Goal: Task Accomplishment & Management: Manage account settings

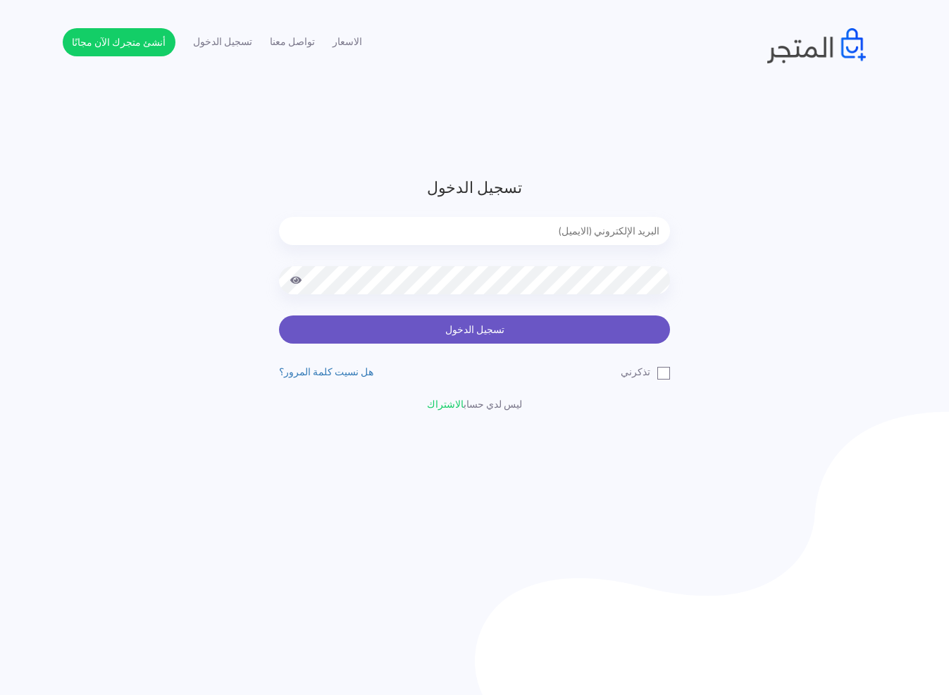
type input "[EMAIL_ADDRESS][DOMAIN_NAME]"
click at [520, 323] on button "تسجيل الدخول" at bounding box center [474, 329] width 391 height 28
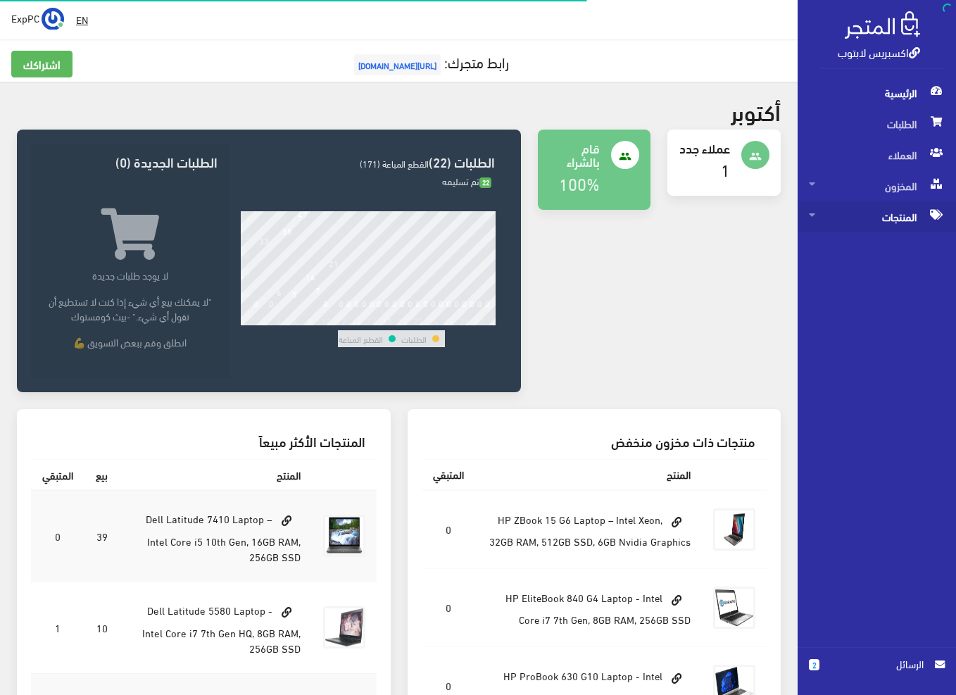
click at [917, 218] on span "المنتجات" at bounding box center [877, 216] width 136 height 31
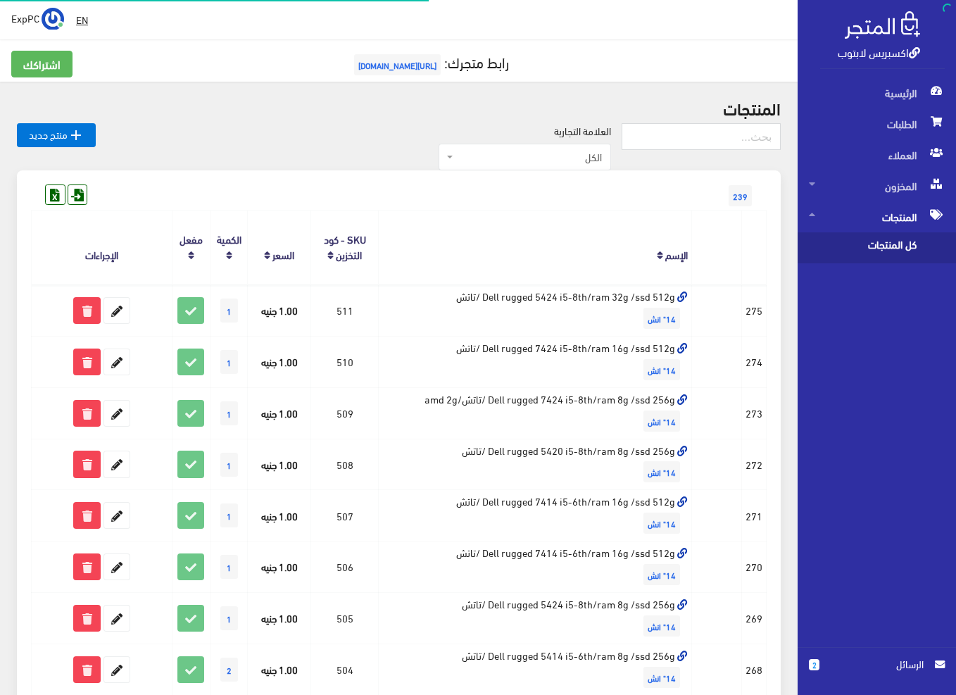
click at [884, 245] on span "كل المنتجات" at bounding box center [862, 247] width 107 height 31
click at [731, 125] on input "text" at bounding box center [701, 136] width 159 height 27
type input "ئ"
type input "z book g3"
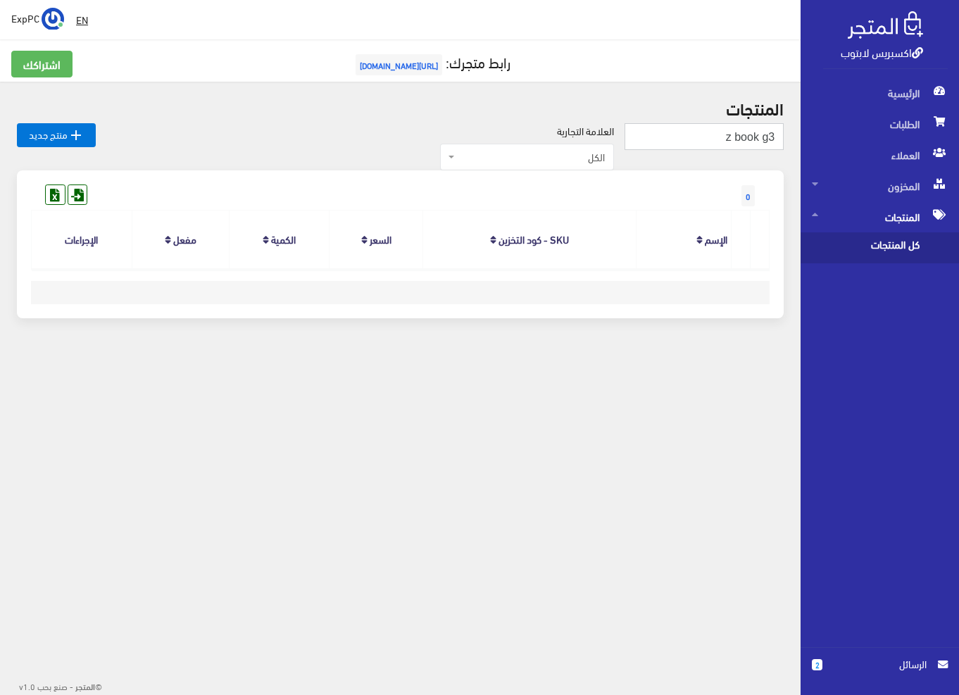
click at [715, 136] on input "z book g3" at bounding box center [704, 136] width 159 height 27
click at [835, 181] on span "المخزون" at bounding box center [880, 185] width 136 height 31
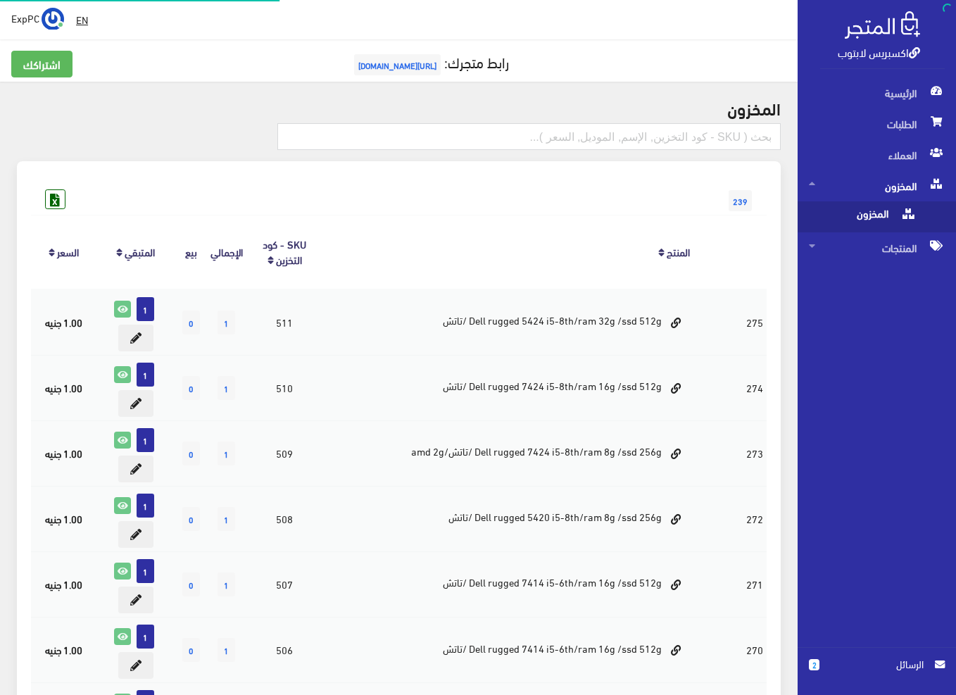
click at [875, 215] on span "المخزون" at bounding box center [862, 216] width 107 height 31
click at [687, 139] on input "text" at bounding box center [529, 136] width 504 height 27
type input "z book g3"
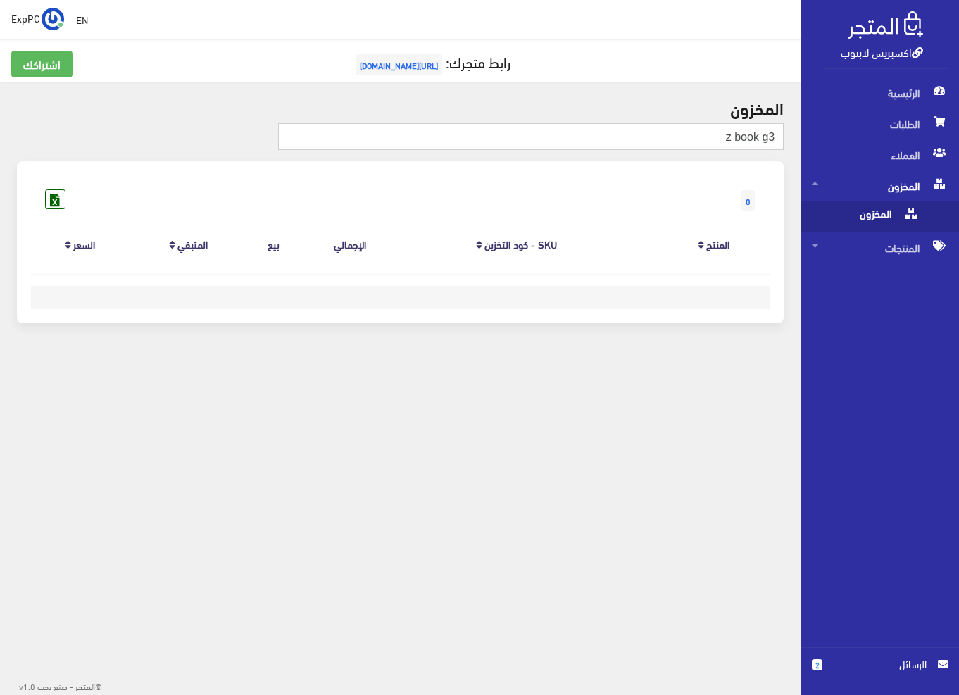
drag, startPoint x: 758, startPoint y: 138, endPoint x: 559, endPoint y: 110, distance: 201.3
click at [559, 110] on div "المخزون z book g3 0" at bounding box center [400, 219] width 801 height 275
type input "g3"
click at [894, 251] on span "المنتجات" at bounding box center [880, 247] width 136 height 31
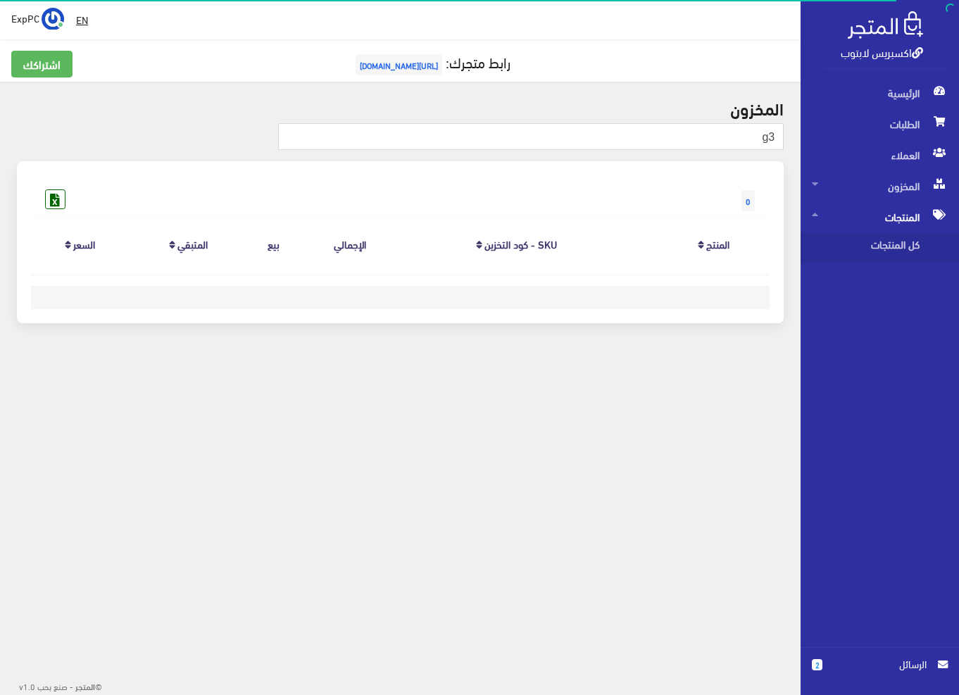
click at [887, 281] on div "الرئيسية الطلبات العملاء المخزون المخزون" at bounding box center [874, 362] width 170 height 570
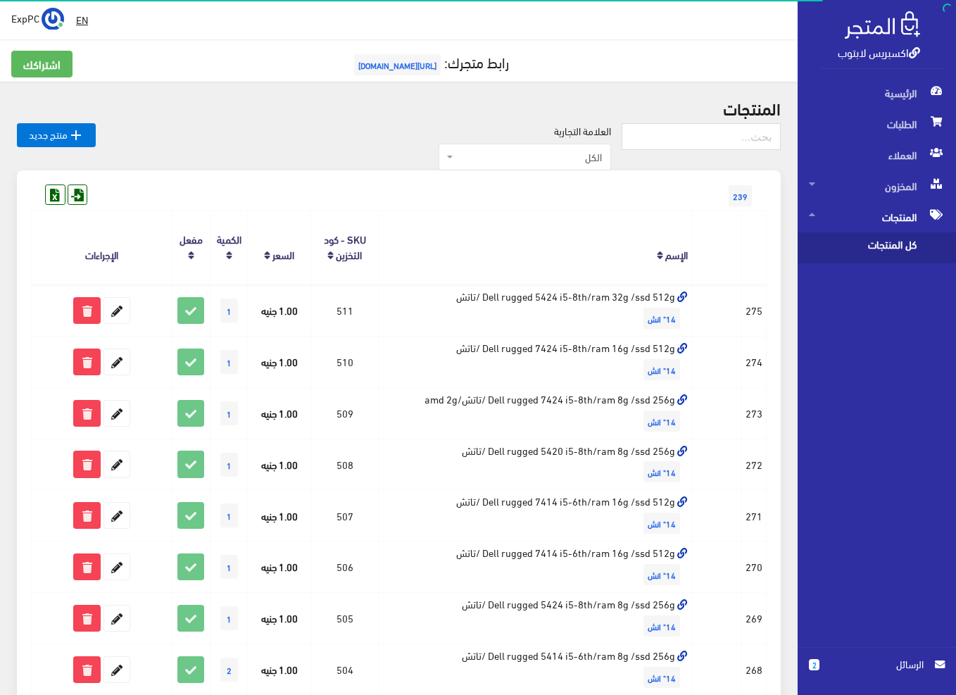
click at [893, 240] on span "كل المنتجات" at bounding box center [862, 247] width 107 height 31
click at [754, 137] on input "text" at bounding box center [701, 136] width 159 height 27
type input "g3"
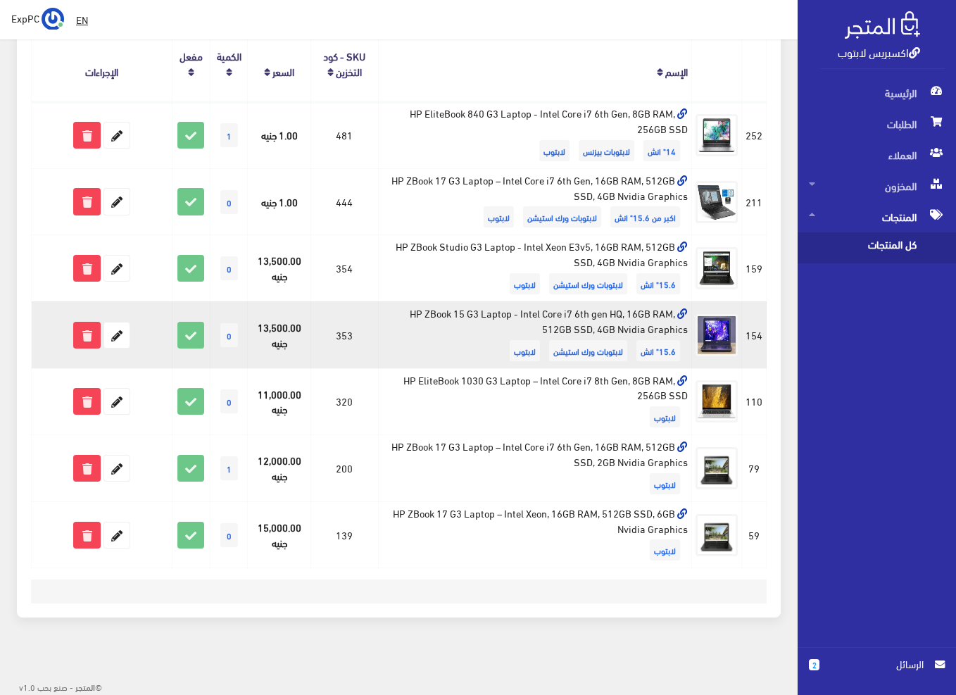
scroll to position [184, 0]
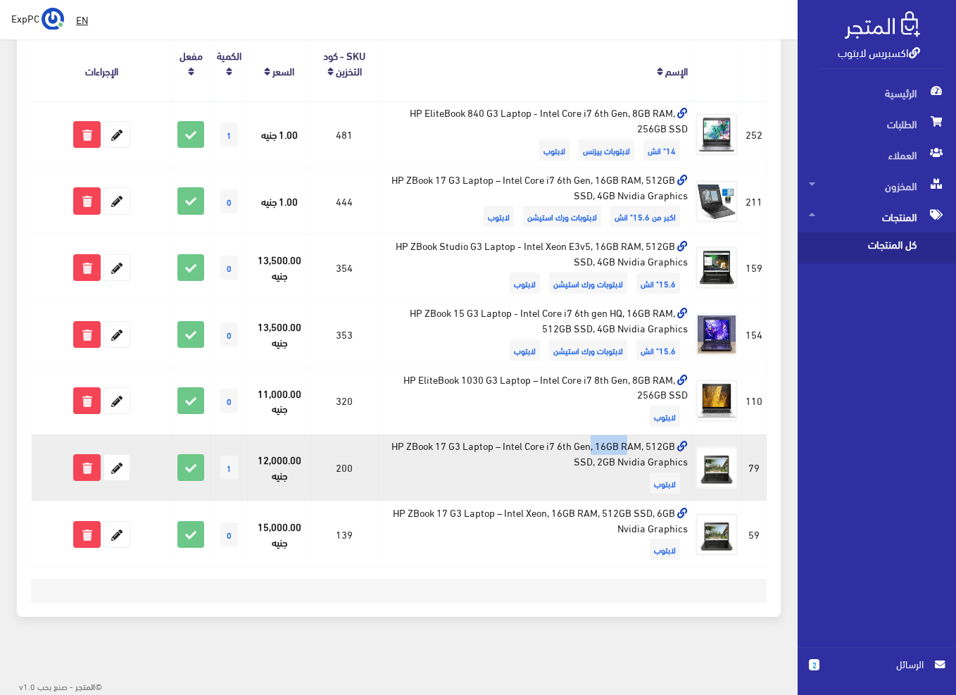
drag, startPoint x: 449, startPoint y: 448, endPoint x: 488, endPoint y: 443, distance: 39.7
click at [488, 443] on td "HP ZBook 17 G3 Laptop – Intel Core i7 6th Gen, 16GB RAM, 512GB SSD, 2GB Nvidia …" at bounding box center [535, 467] width 313 height 67
drag, startPoint x: 544, startPoint y: 447, endPoint x: 574, endPoint y: 447, distance: 30.3
click at [574, 447] on td "HP ZBook 17 G3 Laptop – Intel Core i7 6th Gen, 16GB RAM, 512GB SSD, 2GB Nvidia …" at bounding box center [535, 467] width 313 height 67
drag, startPoint x: 612, startPoint y: 463, endPoint x: 596, endPoint y: 462, distance: 15.5
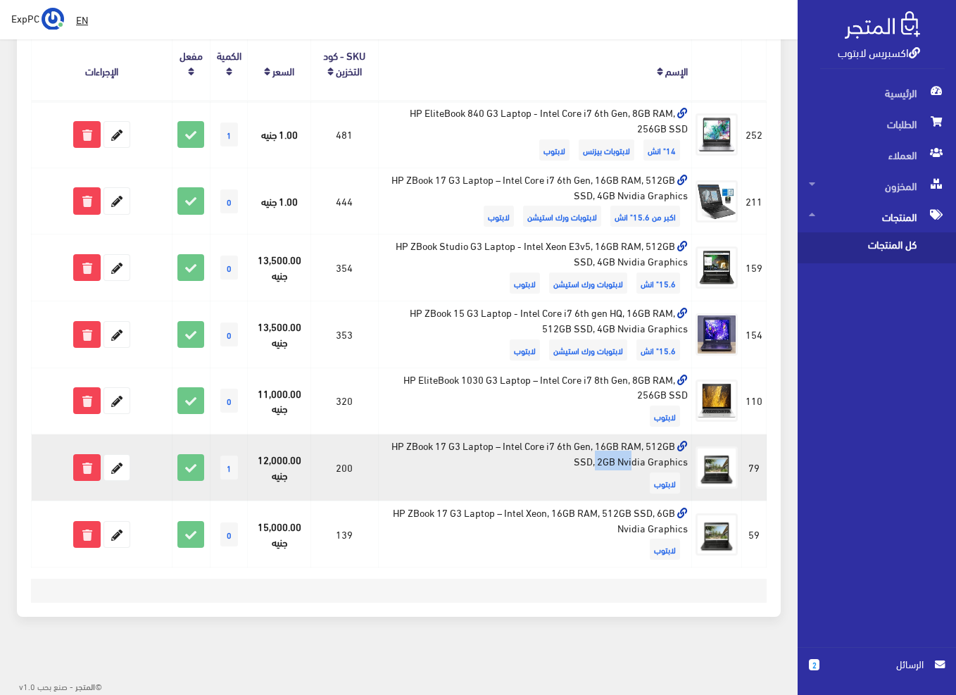
click at [596, 462] on td "HP ZBook 17 G3 Laptop – Intel Core i7 6th Gen, 16GB RAM, 512GB SSD, 2GB Nvidia …" at bounding box center [535, 467] width 313 height 67
